Goal: Transaction & Acquisition: Book appointment/travel/reservation

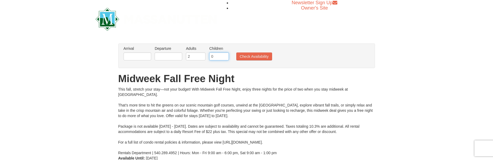
click at [217, 53] on input "0" at bounding box center [219, 57] width 20 height 8
click at [217, 53] on input "1" at bounding box center [219, 57] width 20 height 8
type input "2"
click at [217, 53] on input "2" at bounding box center [219, 57] width 20 height 8
click at [200, 87] on div "This fall, stretch your stay—not your budget! With Midweek Fall Free Night, enj…" at bounding box center [246, 121] width 257 height 69
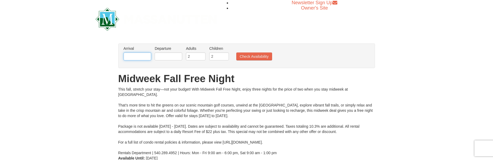
click at [128, 53] on input "text" at bounding box center [138, 57] width 28 height 8
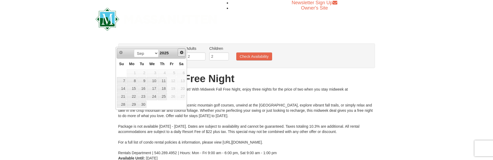
click at [183, 54] on span "Next" at bounding box center [182, 52] width 4 height 4
click at [132, 81] on link "3" at bounding box center [132, 80] width 10 height 7
type input "[DATE]"
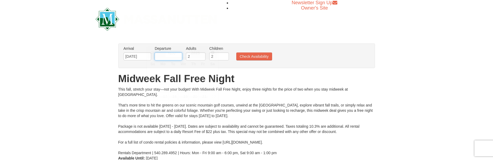
click at [159, 53] on input "text" at bounding box center [169, 57] width 28 height 8
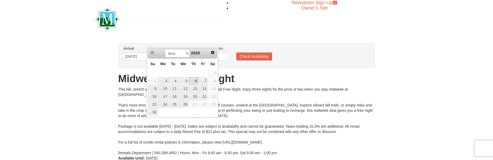
click at [193, 81] on link "6" at bounding box center [193, 80] width 9 height 7
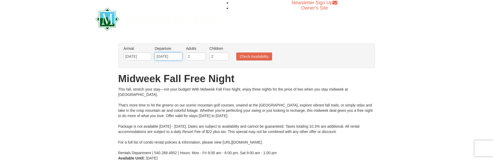
click at [161, 53] on input "11/06/2025" at bounding box center [169, 57] width 28 height 8
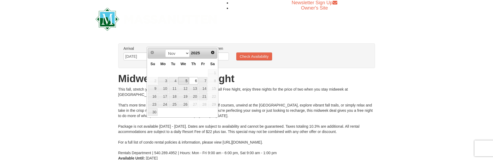
click at [182, 81] on link "5" at bounding box center [183, 80] width 10 height 7
type input "[DATE]"
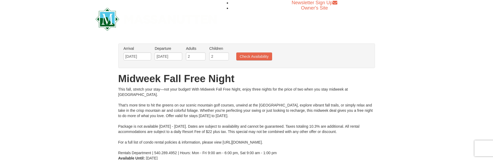
click at [153, 74] on h1 "Midweek Fall Free Night" at bounding box center [246, 79] width 257 height 11
click at [240, 53] on button "Check Availability" at bounding box center [255, 57] width 36 height 8
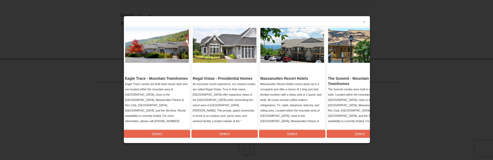
click at [160, 76] on span "Eagle Trace - Mountain Townhomes" at bounding box center [156, 78] width 63 height 4
click at [153, 135] on button "Select" at bounding box center [157, 134] width 66 height 8
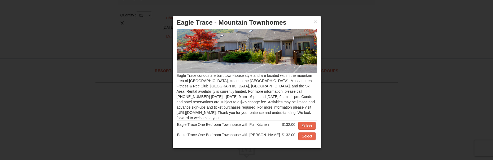
scroll to position [42, 0]
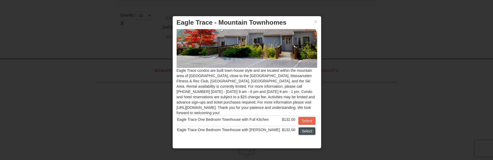
click at [299, 130] on button "Select" at bounding box center [307, 131] width 17 height 8
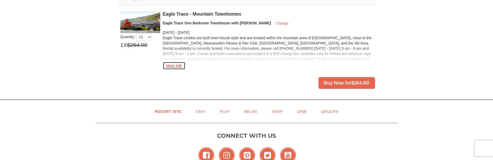
click at [169, 70] on button "More Info" at bounding box center [174, 66] width 23 height 8
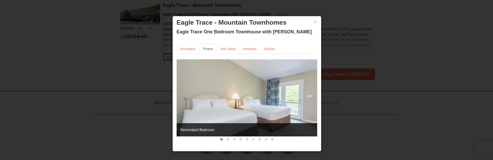
scroll to position [123, 0]
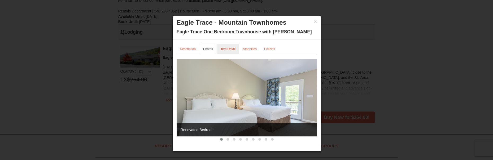
click at [227, 49] on small "Item Detail" at bounding box center [228, 49] width 15 height 4
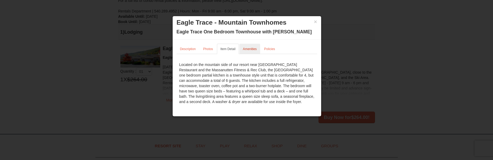
click at [251, 49] on small "Amenities" at bounding box center [250, 49] width 14 height 4
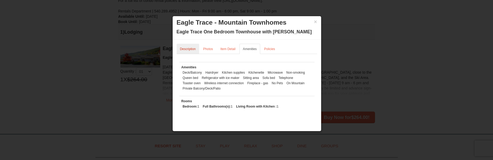
click at [189, 49] on small "Description" at bounding box center [188, 49] width 16 height 4
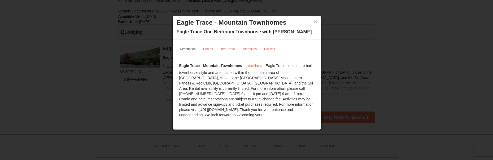
click at [316, 23] on button "×" at bounding box center [315, 21] width 3 height 5
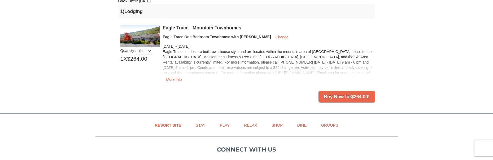
scroll to position [149, 0]
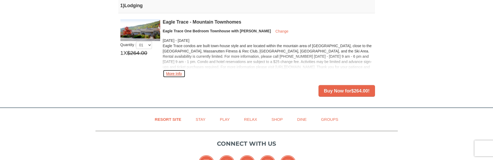
click at [168, 78] on button "More Info" at bounding box center [174, 74] width 23 height 8
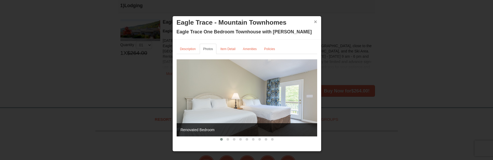
click at [316, 19] on button "×" at bounding box center [315, 21] width 3 height 5
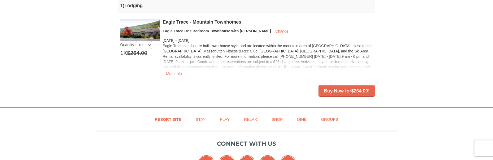
click at [356, 66] on p at bounding box center [268, 62] width 210 height 16
drag, startPoint x: 312, startPoint y: 64, endPoint x: 343, endPoint y: 71, distance: 32.0
click at [343, 70] on p at bounding box center [268, 62] width 210 height 16
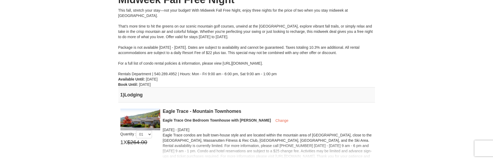
scroll to position [106, 0]
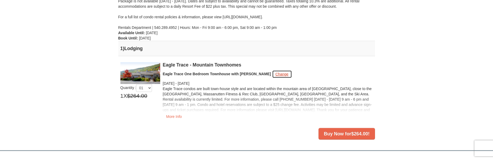
click at [272, 78] on button "Change" at bounding box center [282, 74] width 20 height 8
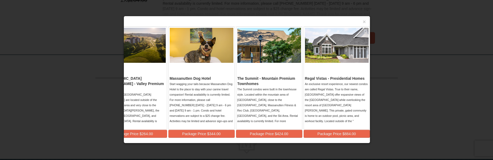
scroll to position [0, 0]
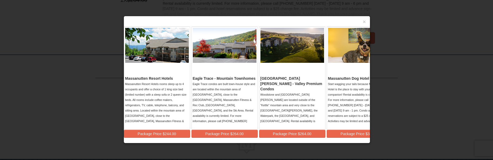
click at [153, 50] on img at bounding box center [157, 45] width 64 height 35
click at [162, 135] on button "Package Price $244.00" at bounding box center [157, 134] width 66 height 8
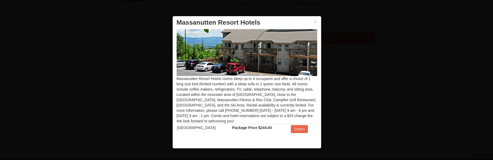
scroll to position [32, 0]
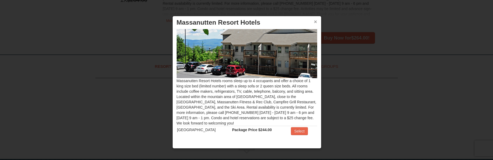
click at [316, 21] on button "×" at bounding box center [315, 21] width 3 height 5
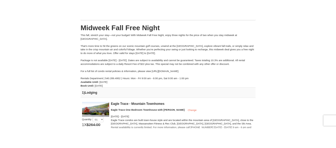
scroll to position [53, 0]
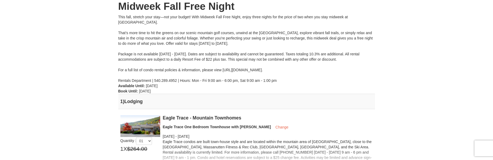
drag, startPoint x: 214, startPoint y: 75, endPoint x: 287, endPoint y: 75, distance: 73.0
click at [287, 75] on div "This fall, stretch your stay—not your budget! With Midweek Fall Free Night, enj…" at bounding box center [246, 48] width 257 height 69
copy div "[URL][DOMAIN_NAME]"
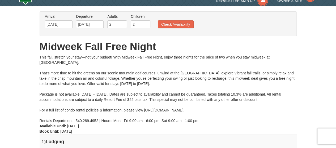
scroll to position [0, 0]
